Goal: Find specific fact

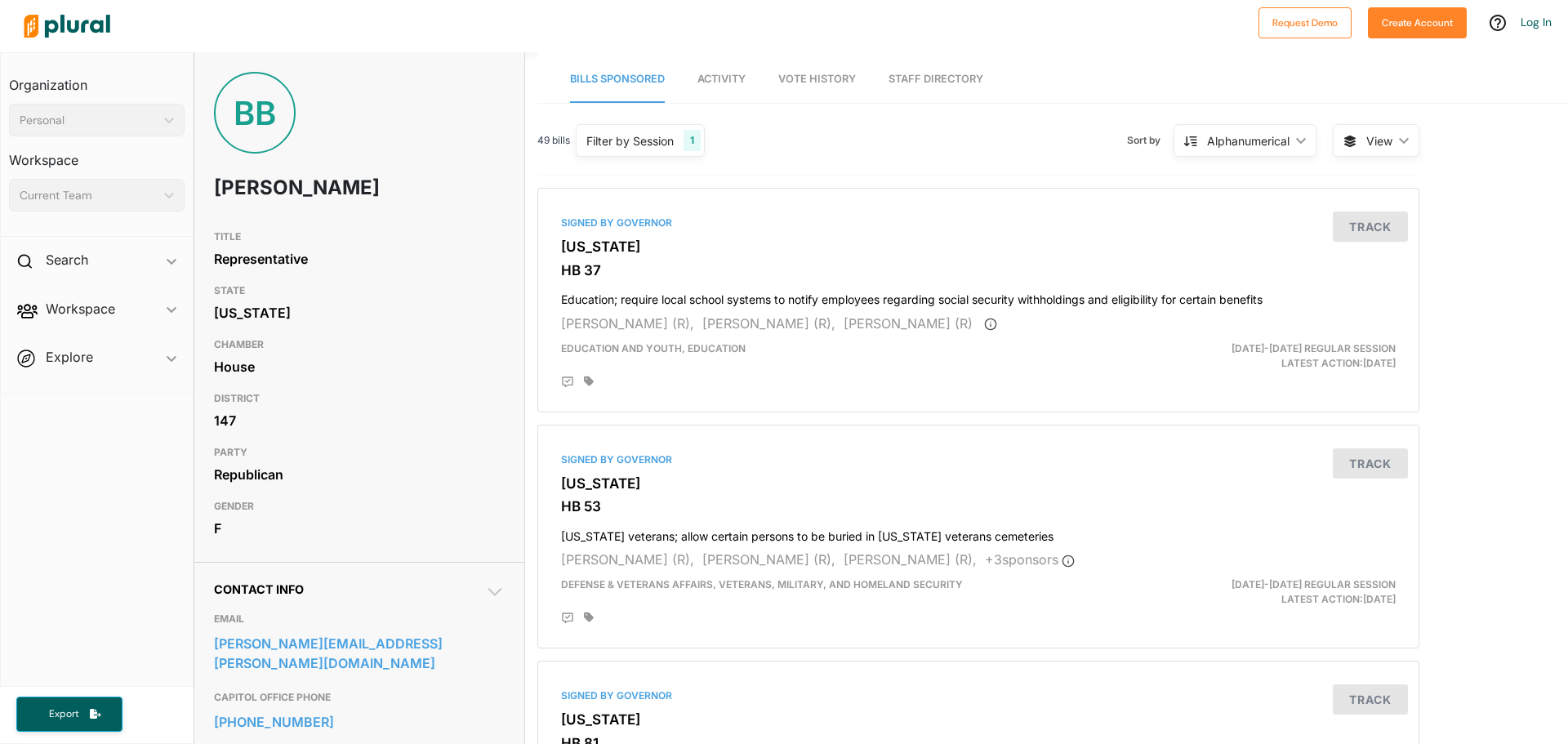
click at [216, 182] on h1 "[PERSON_NAME]" at bounding box center [301, 188] width 174 height 49
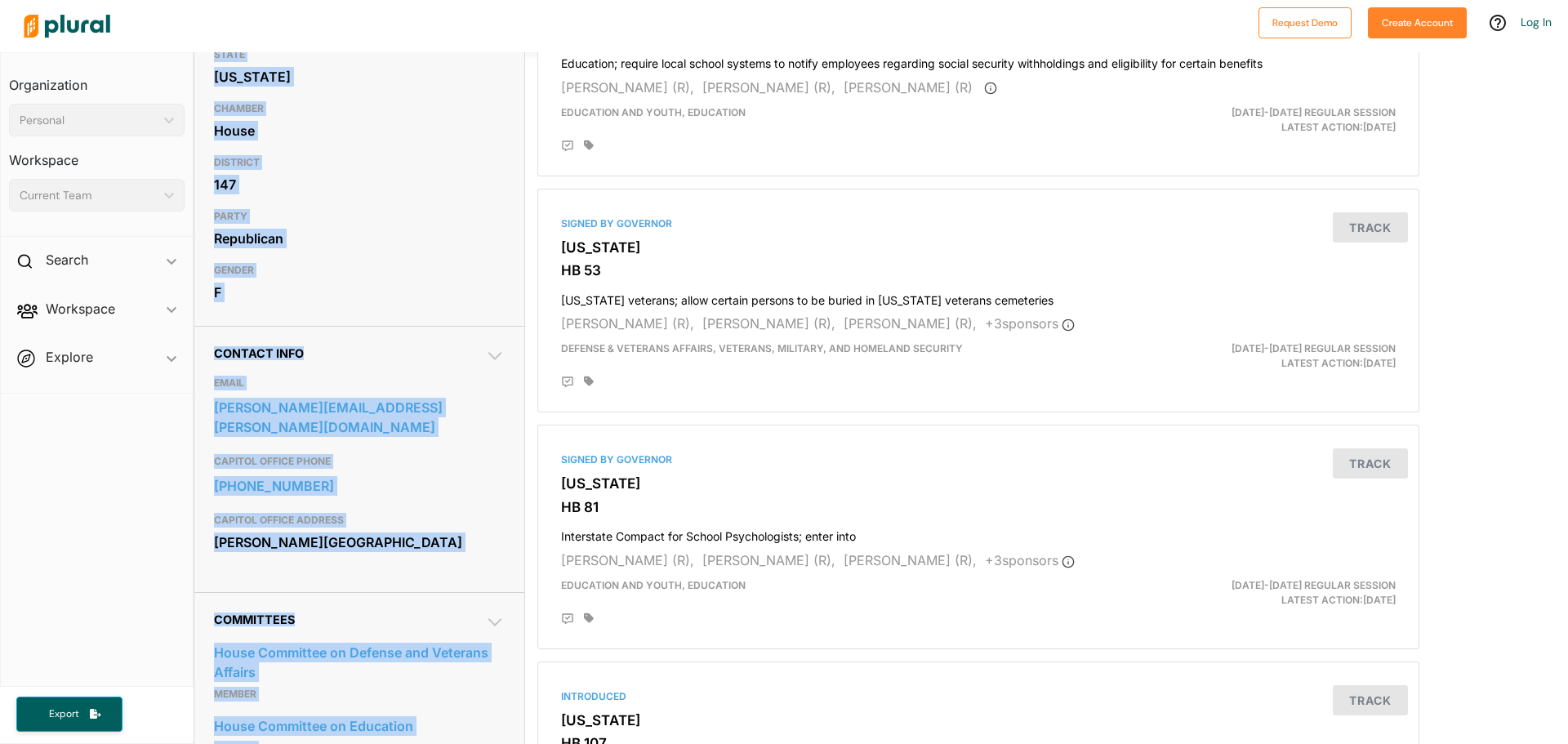
scroll to position [323, 0]
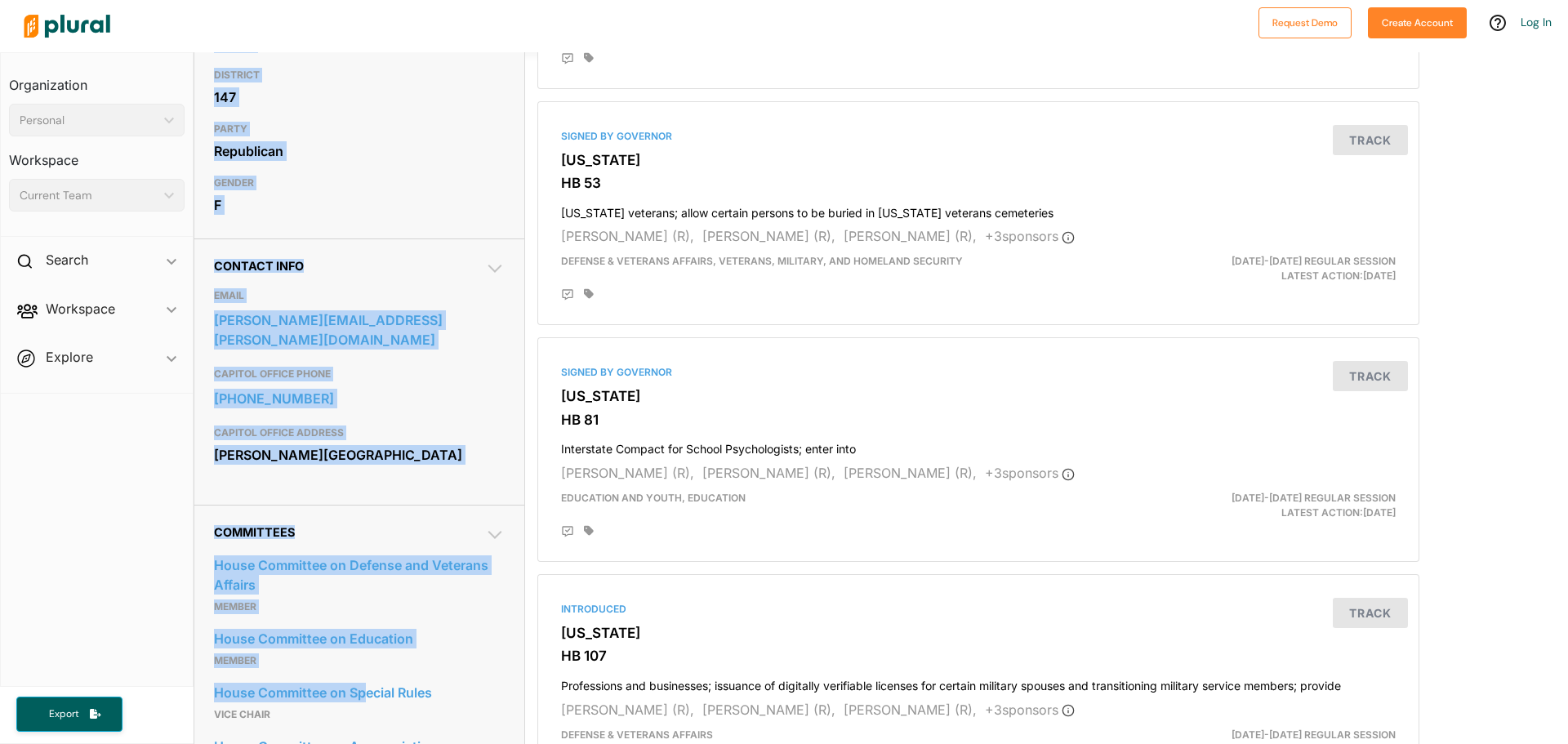
drag, startPoint x: 216, startPoint y: 177, endPoint x: 335, endPoint y: 396, distance: 249.2
copy div "[PERSON_NAME] TITLE Representative STATE [US_STATE] CHAMBER House DISTRICT 147 …"
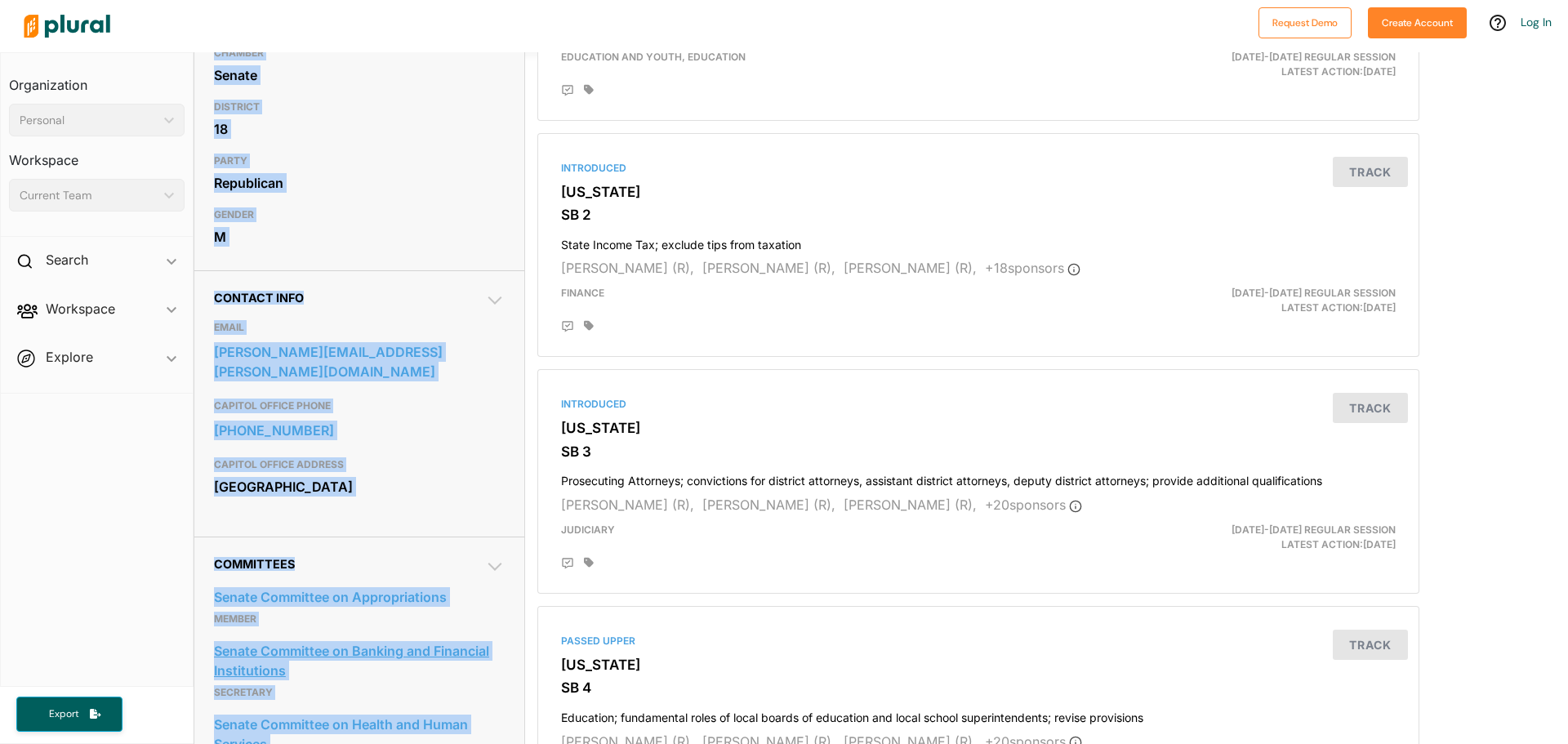
scroll to position [339, 0]
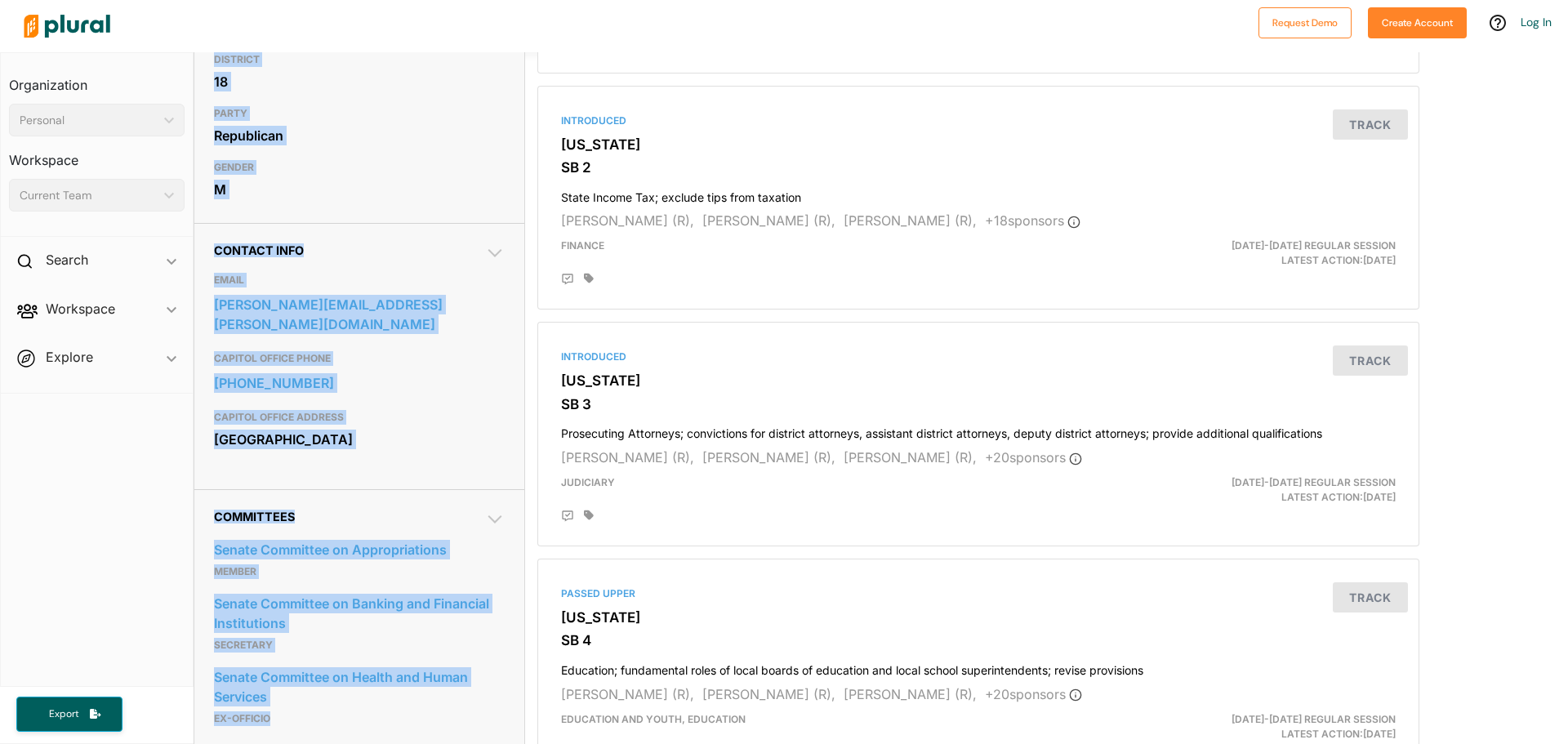
drag, startPoint x: 216, startPoint y: 232, endPoint x: 350, endPoint y: 444, distance: 250.8
drag, startPoint x: 220, startPoint y: 116, endPoint x: 230, endPoint y: 112, distance: 10.8
copy div "TITLE Senator STATE [US_STATE] CHAMBER Senate DISTRICT 18 PARTY Republican GEND…"
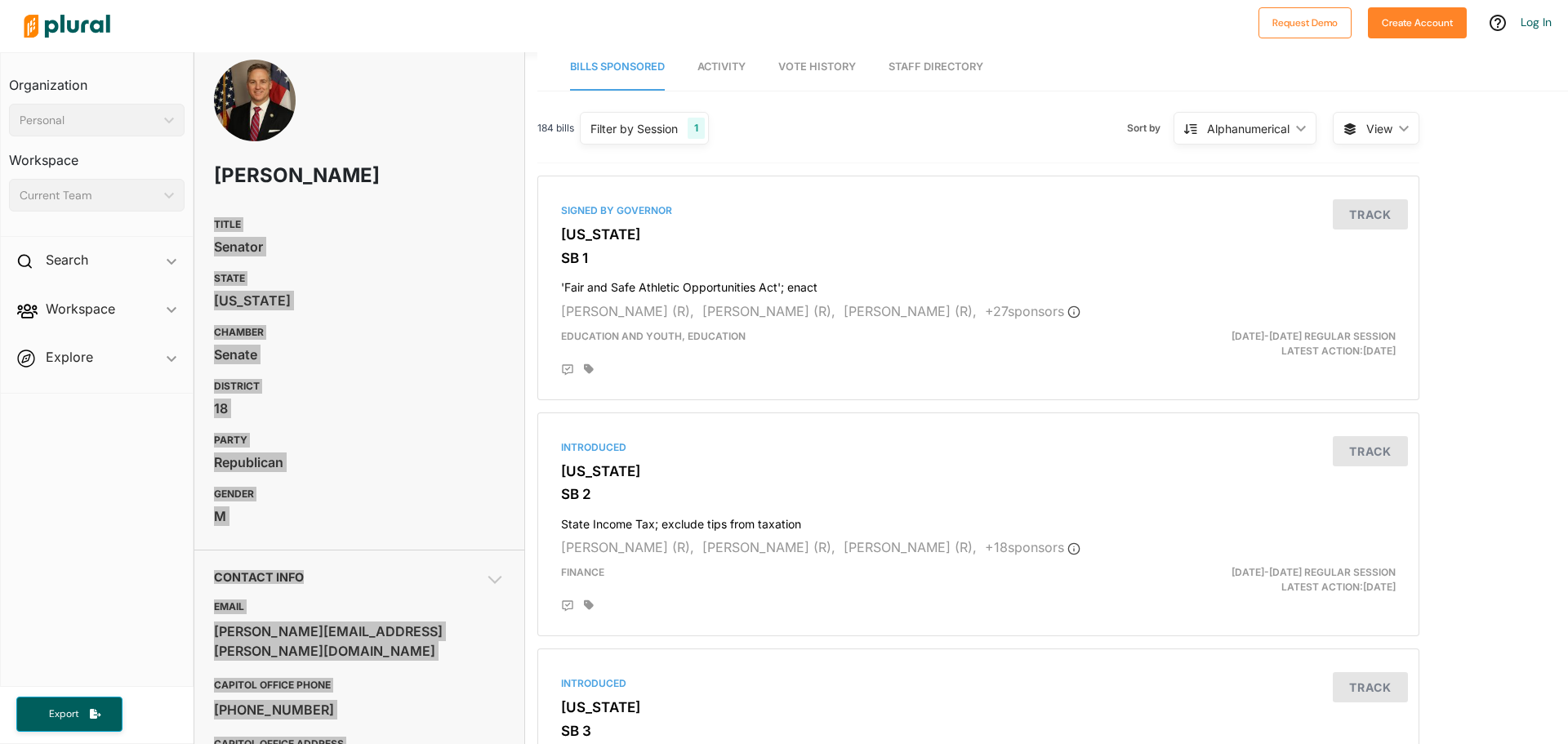
scroll to position [0, 0]
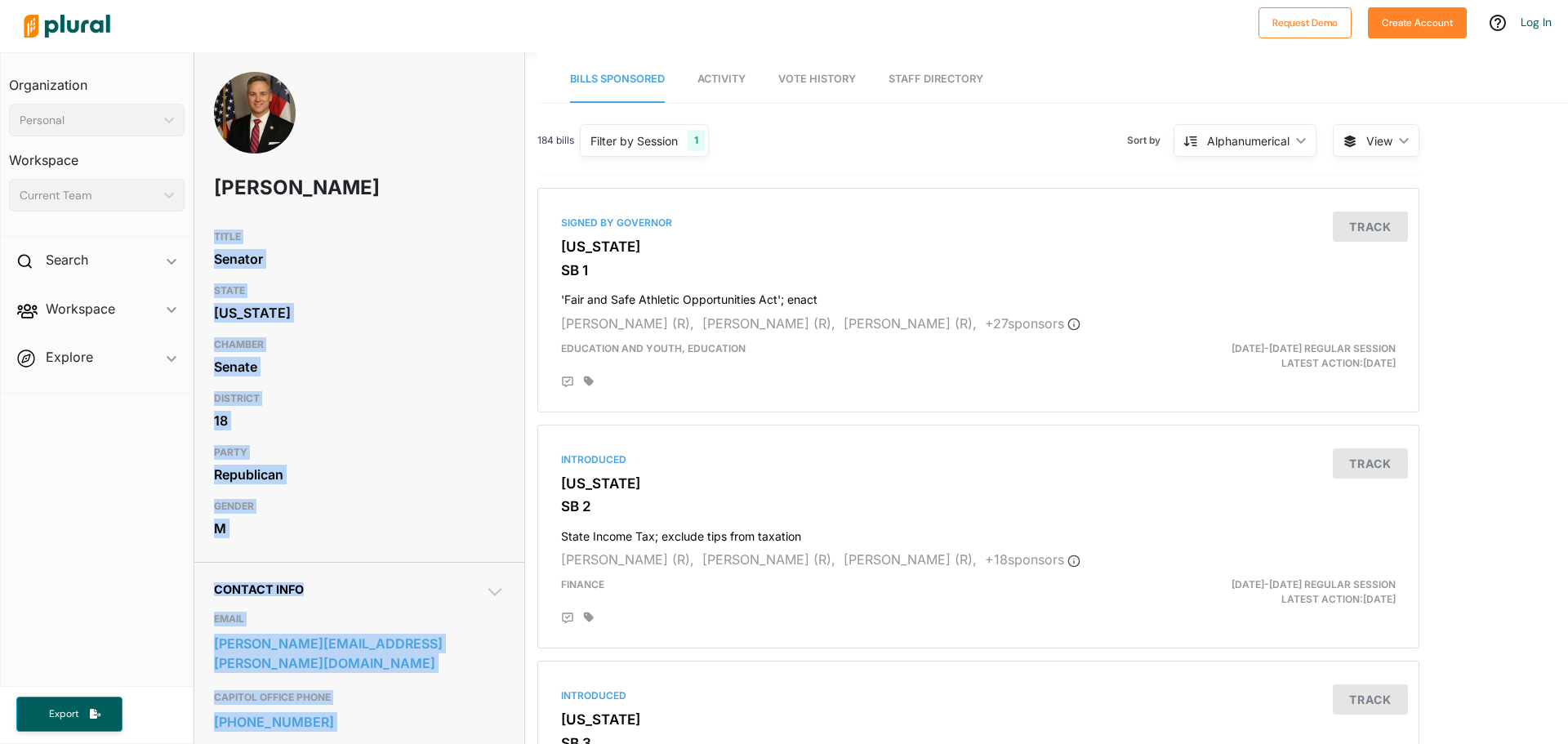
click at [432, 313] on div "[US_STATE]" at bounding box center [360, 313] width 291 height 25
